Goal: Task Accomplishment & Management: Manage account settings

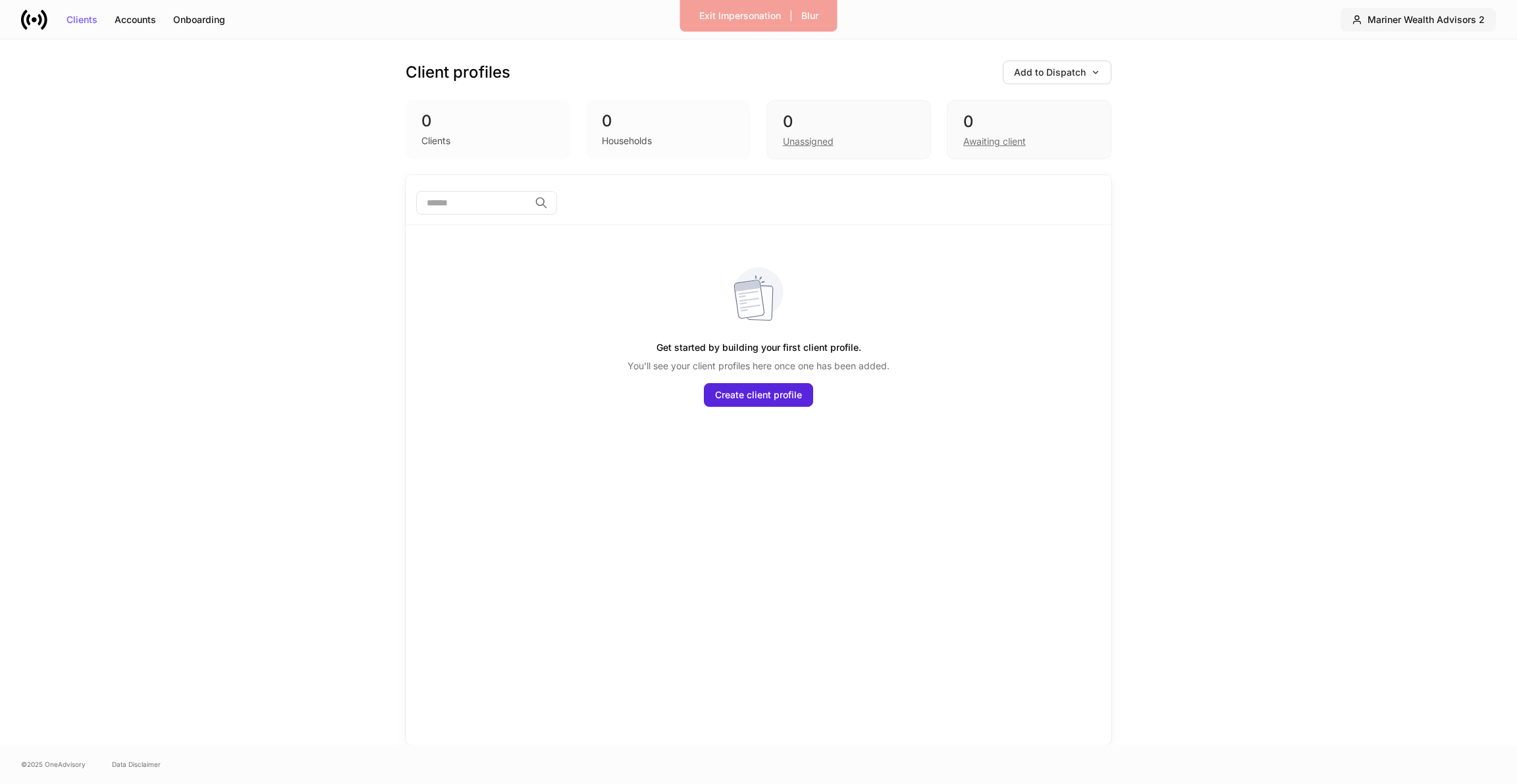
click at [1445, 15] on div "Mariner Wealth Advisors 2" at bounding box center [1426, 20] width 117 height 10
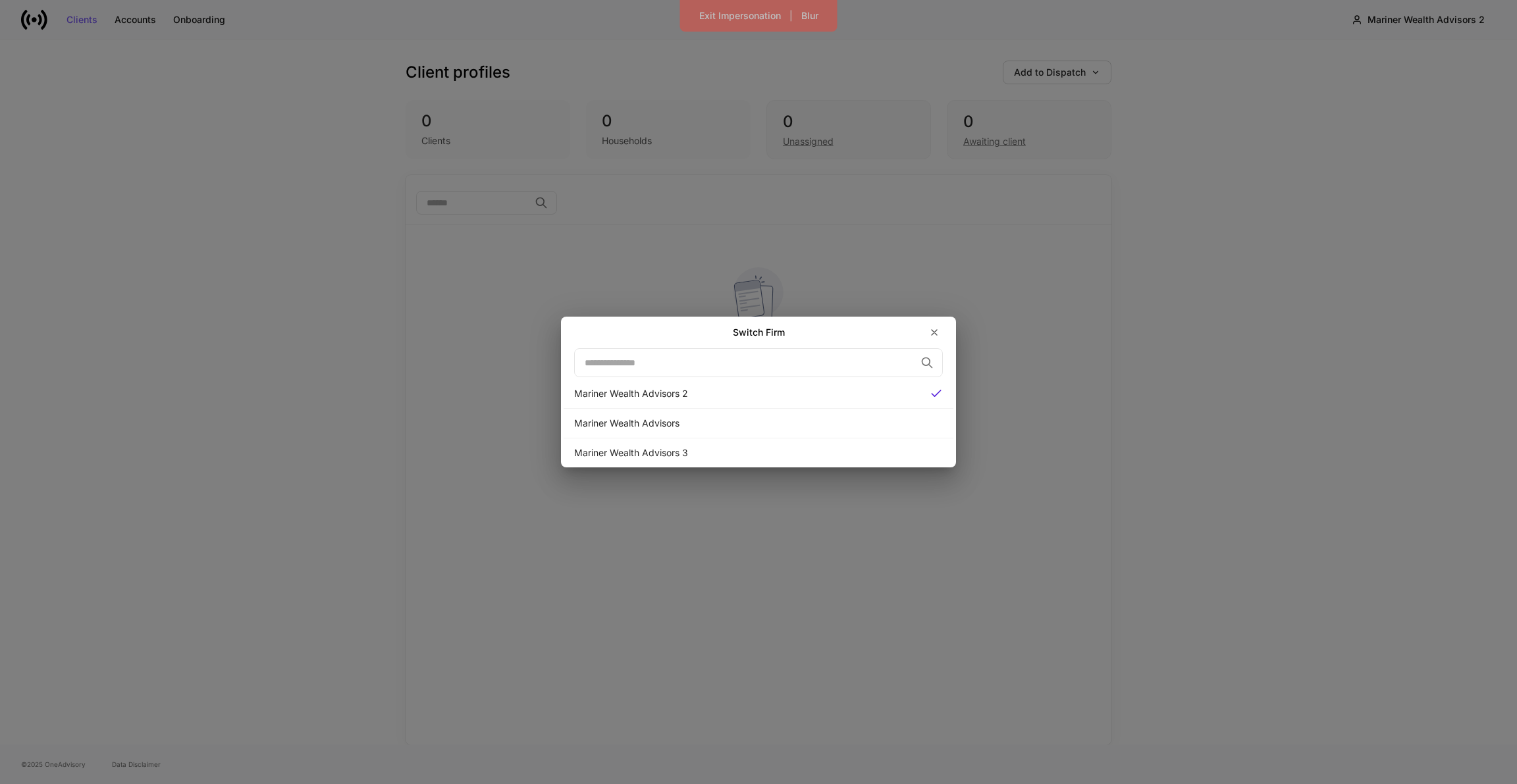
click at [1345, 157] on div "Switch Firm ​ Mariner Wealth Advisors 2 Mariner Wealth Advisors Mariner Wealth …" at bounding box center [758, 392] width 1517 height 784
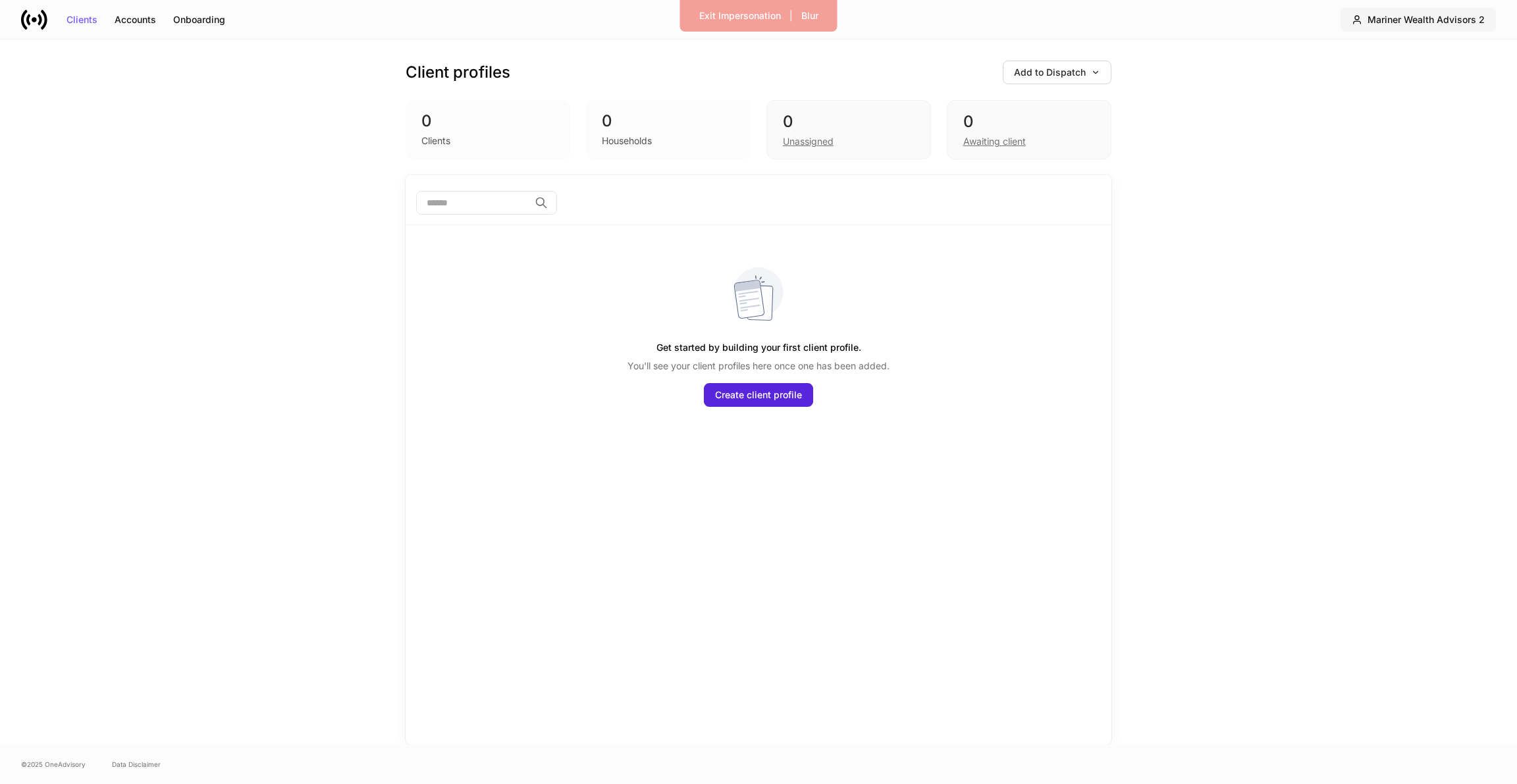
drag, startPoint x: 1372, startPoint y: 22, endPoint x: 1412, endPoint y: 25, distance: 40.1
click at [1412, 25] on button "Mariner Wealth Advisors 2" at bounding box center [1418, 20] width 156 height 24
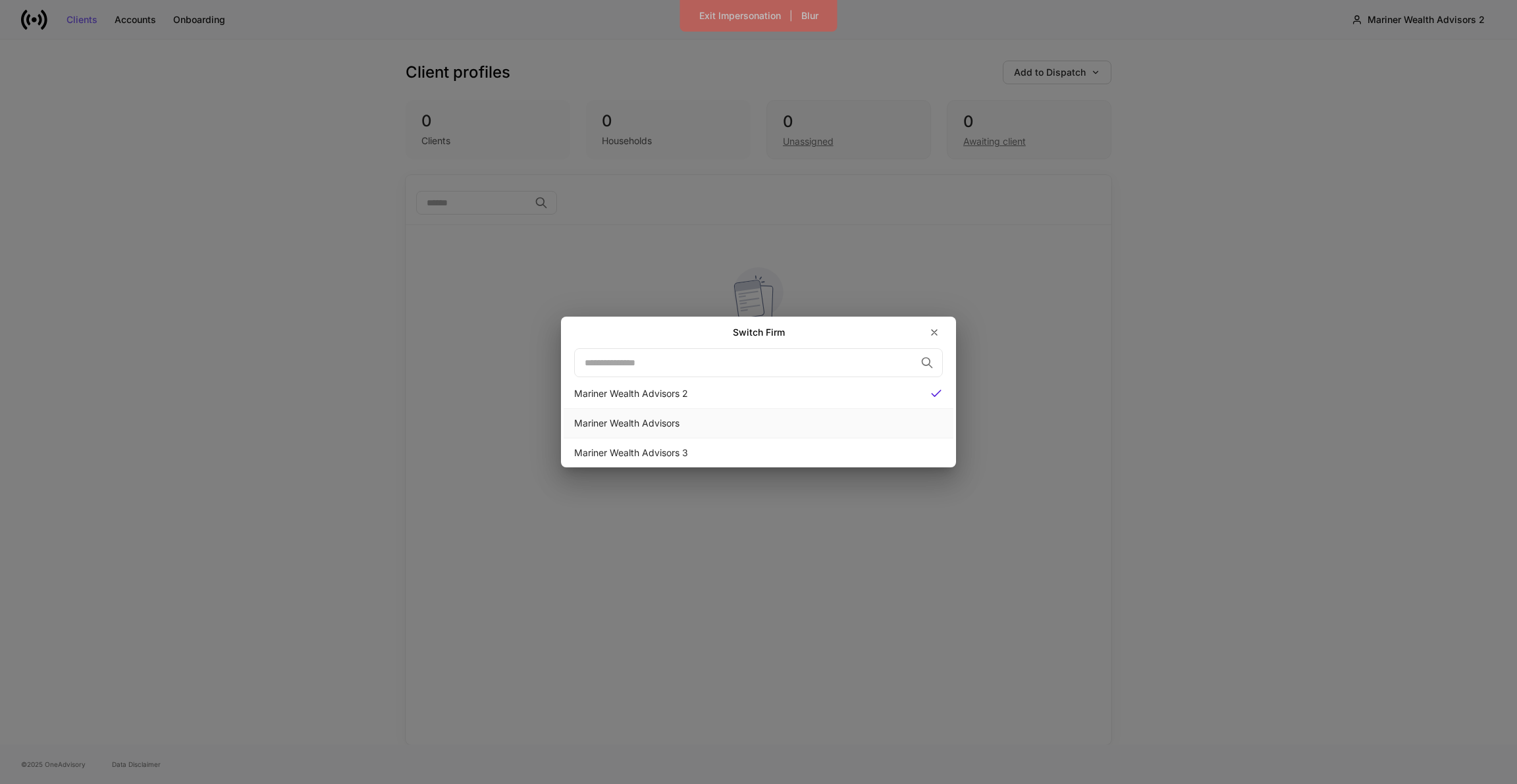
click at [800, 431] on div "Mariner Wealth Advisors" at bounding box center [758, 423] width 389 height 30
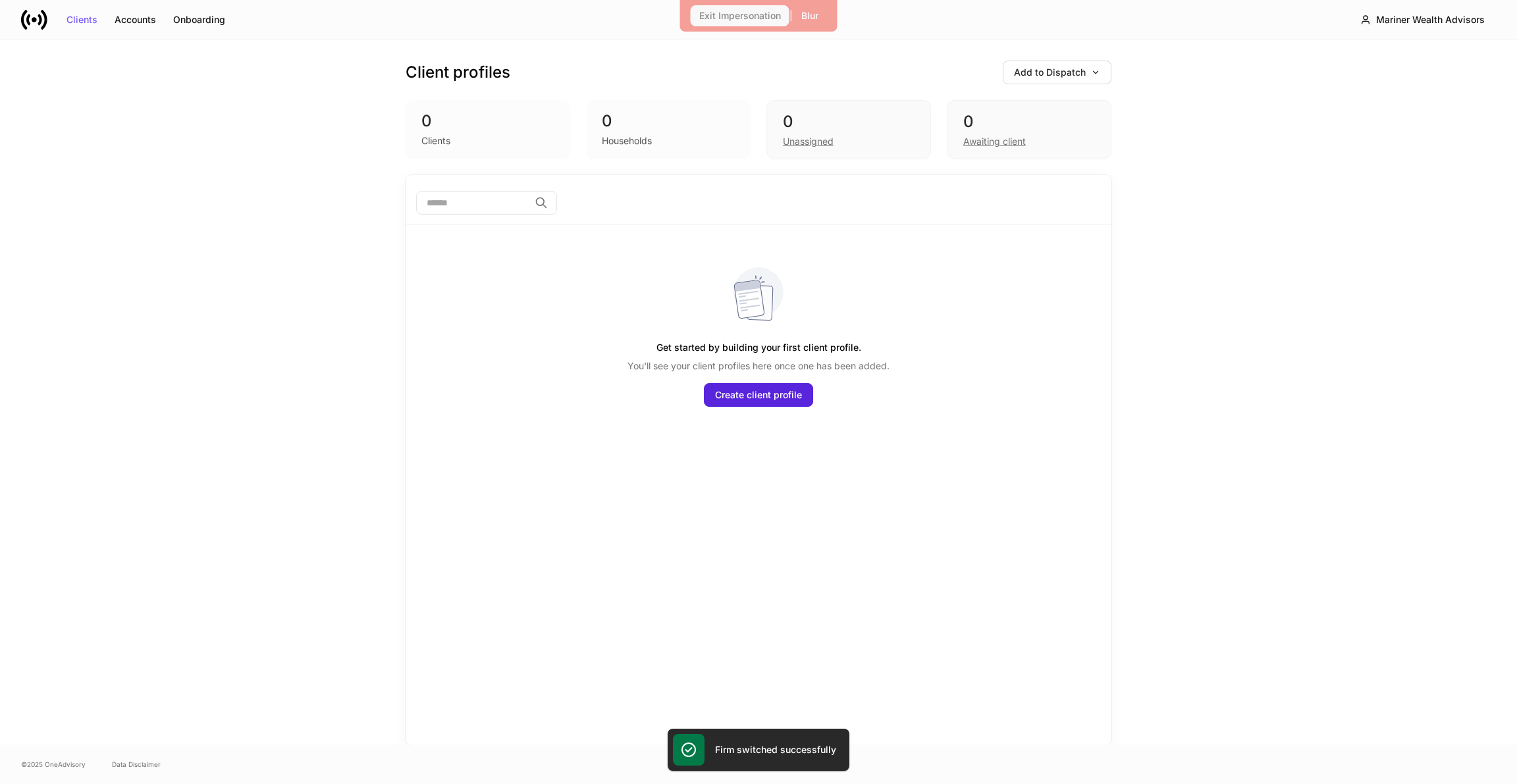
click at [722, 21] on div "Exit Impersonation" at bounding box center [740, 16] width 81 height 10
